Goal: Go to known website: Go to known website

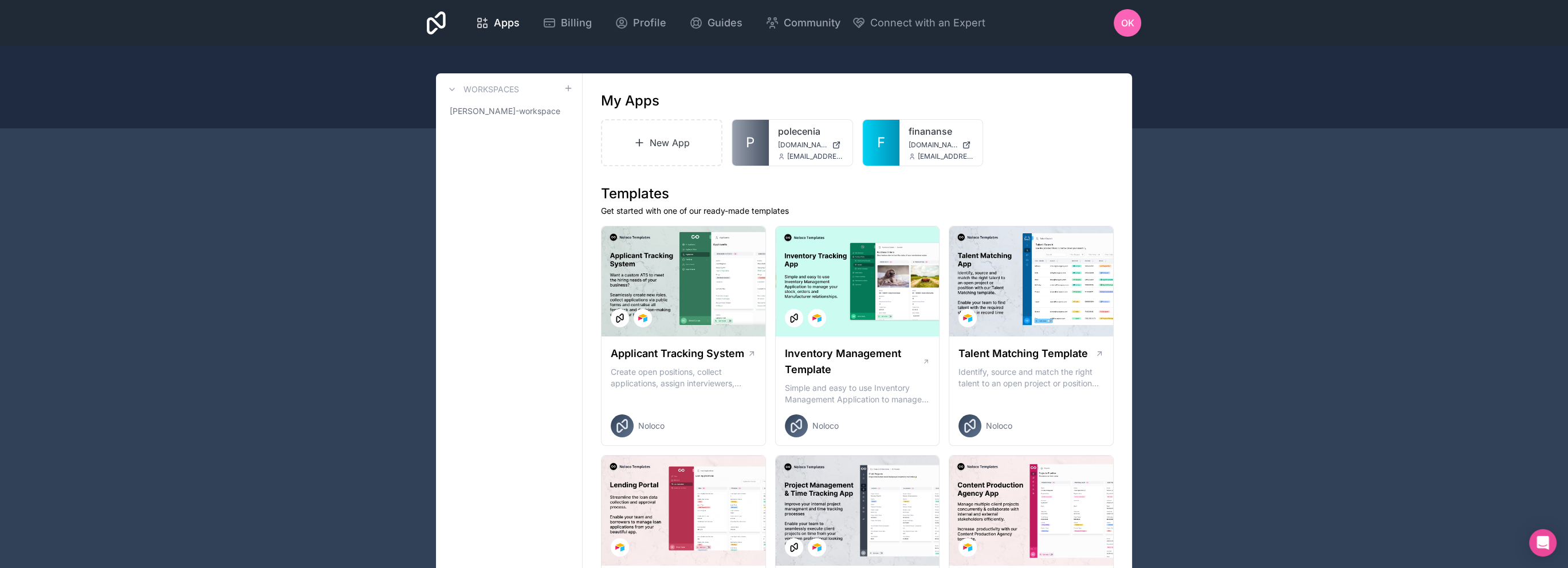
click at [769, 137] on div "polecenia [DOMAIN_NAME] [EMAIL_ADDRESS][DOMAIN_NAME]" at bounding box center [810, 143] width 84 height 46
click at [783, 141] on span "[DOMAIN_NAME]" at bounding box center [802, 145] width 49 height 9
click at [895, 144] on link "F" at bounding box center [881, 143] width 37 height 46
